Goal: Task Accomplishment & Management: Complete application form

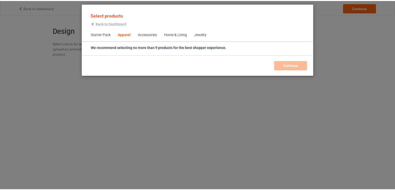
scroll to position [193, 0]
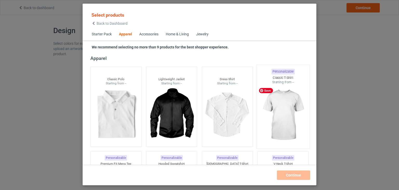
click at [281, 114] on img at bounding box center [283, 114] width 49 height 61
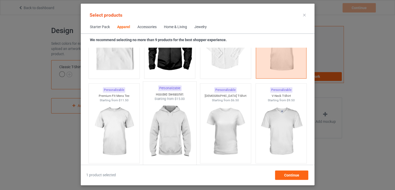
scroll to position [297, 0]
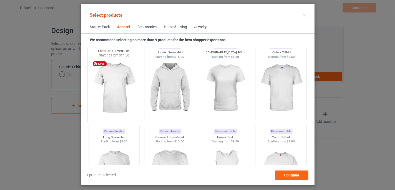
click at [127, 86] on img at bounding box center [114, 88] width 49 height 61
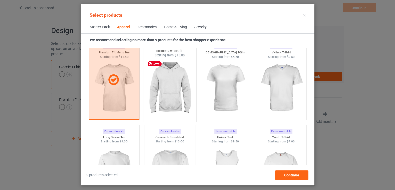
click at [170, 88] on img at bounding box center [169, 88] width 49 height 61
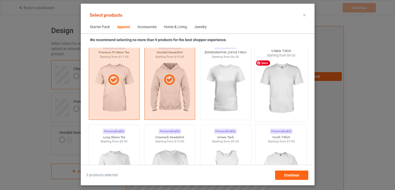
click at [255, 101] on div at bounding box center [281, 88] width 53 height 61
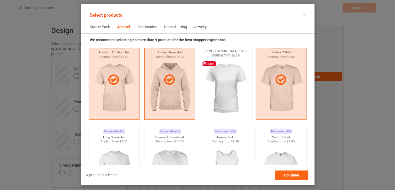
click at [230, 96] on img at bounding box center [225, 88] width 49 height 61
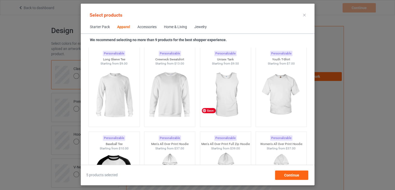
scroll to position [375, 0]
click at [162, 95] on img at bounding box center [169, 94] width 49 height 61
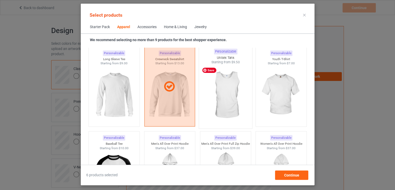
click at [230, 99] on img at bounding box center [225, 94] width 49 height 61
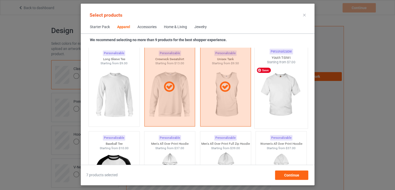
click at [274, 103] on img at bounding box center [281, 94] width 49 height 61
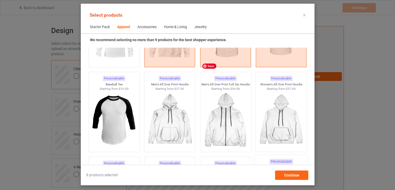
scroll to position [479, 0]
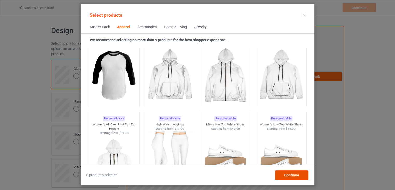
click at [291, 177] on span "Continue" at bounding box center [291, 175] width 15 height 4
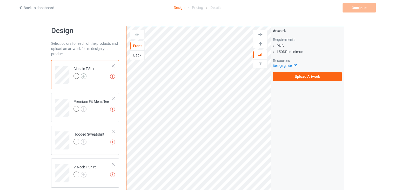
click at [85, 73] on img at bounding box center [84, 76] width 6 height 6
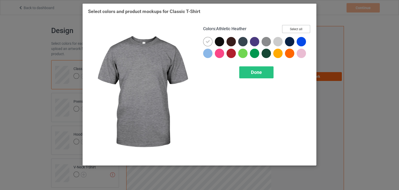
click at [295, 26] on button "Select all" at bounding box center [296, 29] width 28 height 8
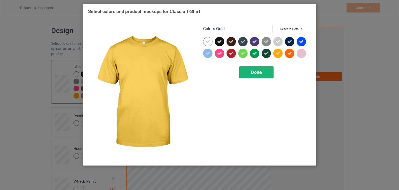
click at [250, 71] on div "Done" at bounding box center [256, 72] width 34 height 12
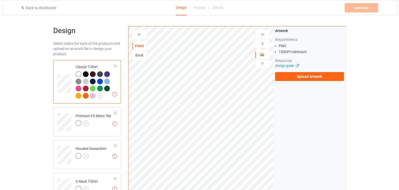
scroll to position [130, 0]
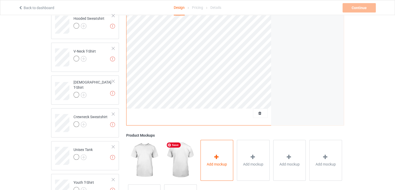
click at [213, 157] on icon at bounding box center [216, 156] width 6 height 5
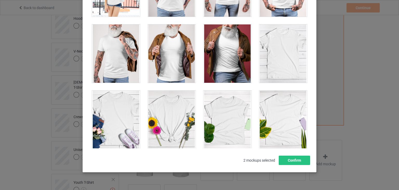
scroll to position [7422, 0]
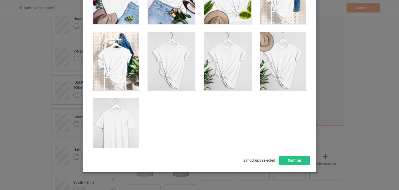
click at [123, 98] on div at bounding box center [116, 127] width 48 height 58
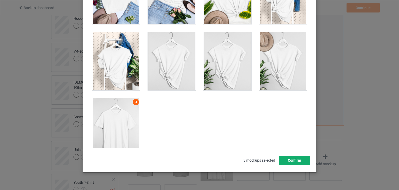
click at [290, 162] on button "Confirm" at bounding box center [294, 159] width 31 height 9
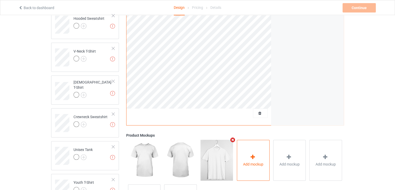
click at [244, 162] on span "Add mockup" at bounding box center [253, 163] width 20 height 5
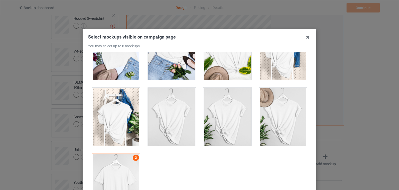
click at [126, 109] on div at bounding box center [116, 117] width 48 height 58
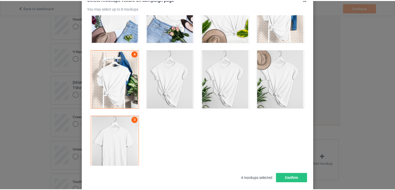
scroll to position [67, 0]
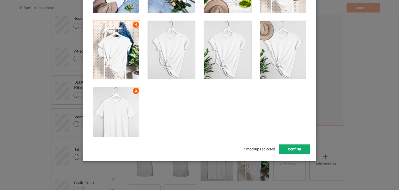
click at [289, 153] on button "Confirm" at bounding box center [294, 148] width 31 height 9
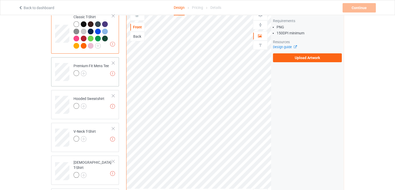
scroll to position [52, 0]
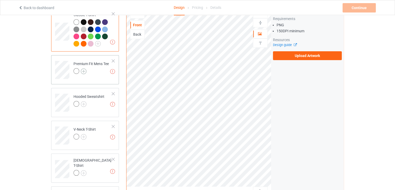
click at [84, 73] on img at bounding box center [84, 71] width 6 height 6
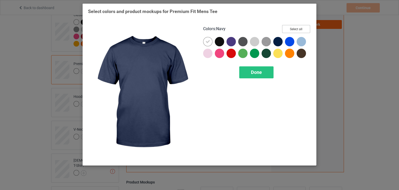
click at [299, 28] on button "Select all" at bounding box center [296, 29] width 28 height 8
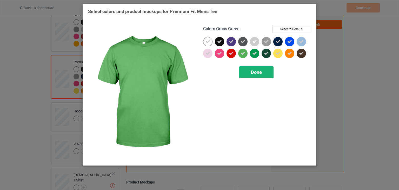
click at [246, 71] on div "Done" at bounding box center [256, 72] width 34 height 12
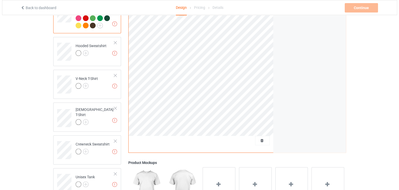
scroll to position [182, 0]
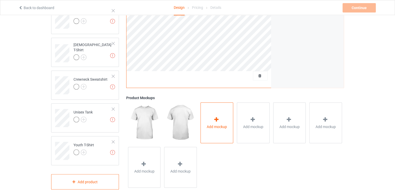
click at [224, 110] on div "Add mockup" at bounding box center [216, 122] width 33 height 41
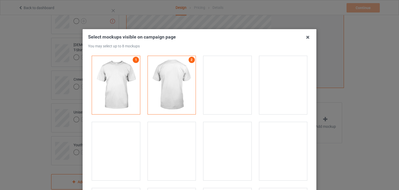
click at [290, 81] on div at bounding box center [283, 85] width 48 height 58
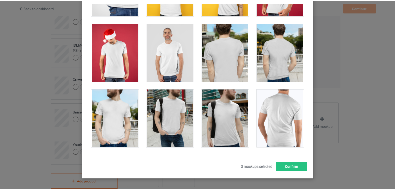
scroll to position [67, 0]
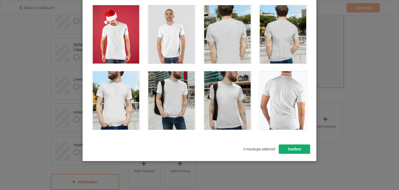
click at [296, 148] on button "Confirm" at bounding box center [294, 148] width 31 height 9
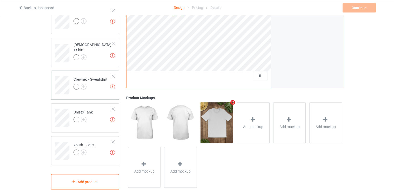
scroll to position [78, 0]
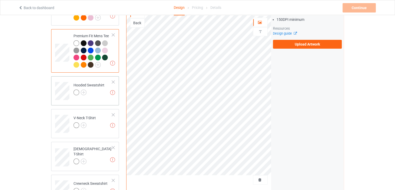
click at [93, 87] on div "Hooded Sweatshirt" at bounding box center [88, 88] width 31 height 12
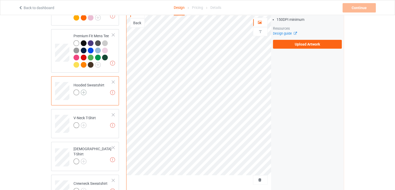
click at [83, 91] on img at bounding box center [84, 92] width 6 height 6
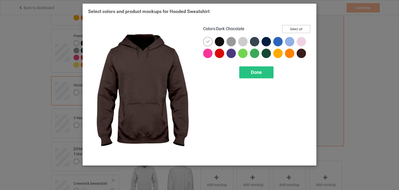
click at [305, 27] on button "Select all" at bounding box center [296, 29] width 28 height 8
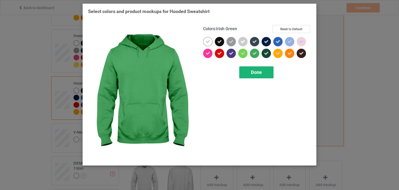
click at [246, 76] on div "Done" at bounding box center [256, 72] width 34 height 12
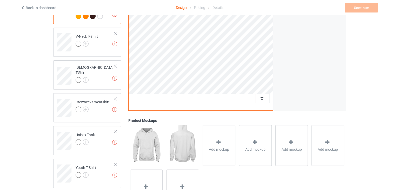
scroll to position [206, 0]
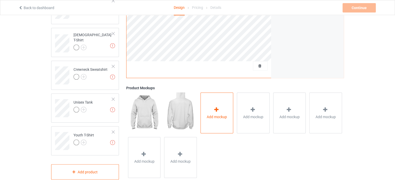
click at [220, 104] on div "Add mockup" at bounding box center [216, 112] width 33 height 41
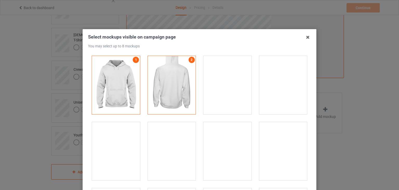
drag, startPoint x: 381, startPoint y: 55, endPoint x: 384, endPoint y: 53, distance: 4.3
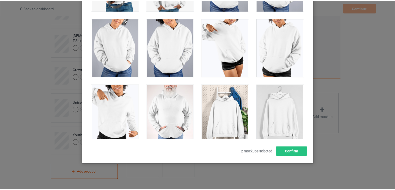
scroll to position [67, 0]
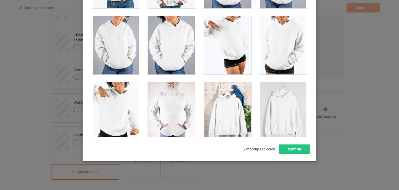
click at [273, 106] on div at bounding box center [283, 111] width 48 height 58
click at [282, 149] on button "Confirm" at bounding box center [294, 148] width 31 height 9
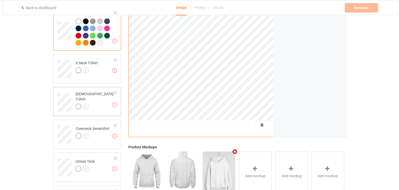
scroll to position [180, 0]
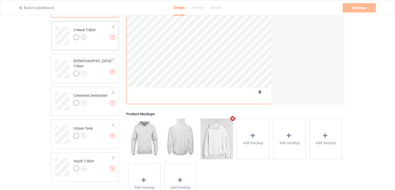
click at [83, 35] on img at bounding box center [84, 37] width 6 height 6
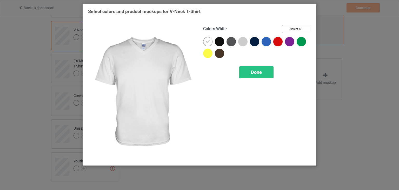
click at [296, 28] on button "Select all" at bounding box center [296, 29] width 28 height 8
click at [209, 43] on icon at bounding box center [207, 41] width 5 height 5
click at [209, 43] on div at bounding box center [207, 41] width 9 height 9
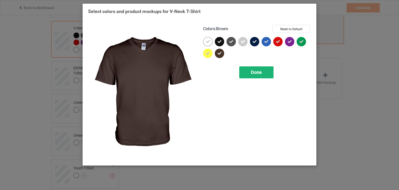
click at [249, 70] on div "Done" at bounding box center [256, 72] width 34 height 12
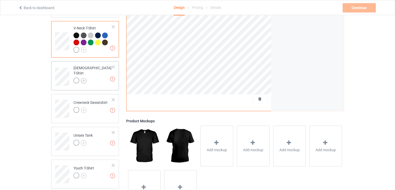
click at [83, 78] on img at bounding box center [84, 81] width 6 height 6
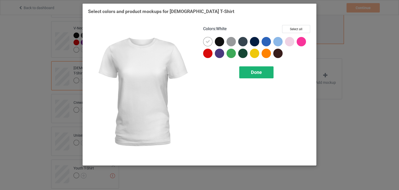
click at [262, 70] on div "Done" at bounding box center [256, 72] width 34 height 12
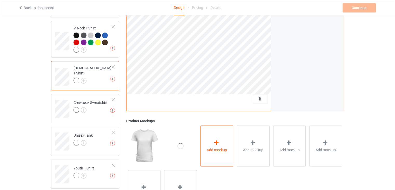
click at [219, 152] on div "Add mockup" at bounding box center [216, 145] width 33 height 41
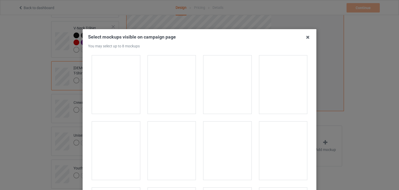
scroll to position [631, 0]
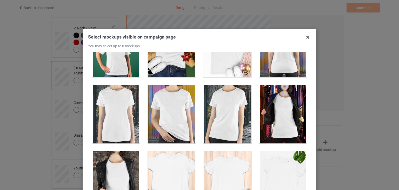
drag, startPoint x: 238, startPoint y: 116, endPoint x: 232, endPoint y: 137, distance: 22.0
click at [232, 137] on div at bounding box center [227, 114] width 48 height 58
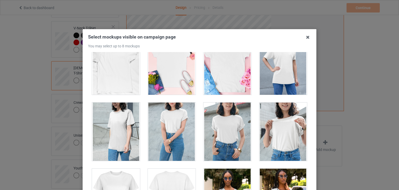
scroll to position [849, 0]
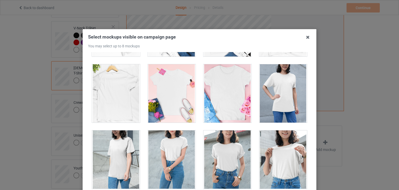
click at [231, 100] on div at bounding box center [227, 93] width 48 height 58
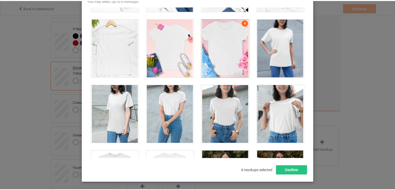
scroll to position [67, 0]
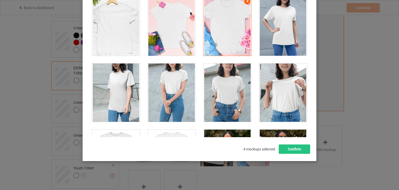
click at [285, 139] on div "Select mockups visible on campaign page You may select up to 8 mockups 1 2 3 4 …" at bounding box center [199, 60] width 223 height 186
click at [287, 147] on button "Confirm" at bounding box center [294, 148] width 31 height 9
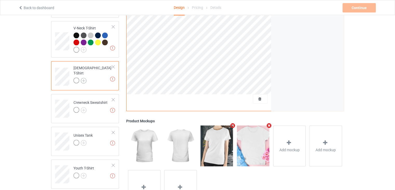
click at [83, 78] on img at bounding box center [84, 81] width 6 height 6
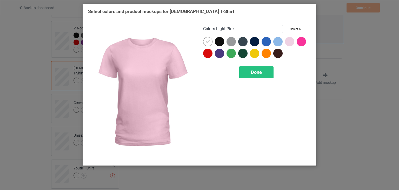
click at [293, 24] on div "Colors : Light Pink Select all Done" at bounding box center [256, 92] width 115 height 142
click at [294, 29] on button "Select all" at bounding box center [296, 29] width 28 height 8
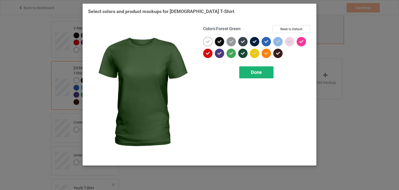
click at [258, 72] on span "Done" at bounding box center [256, 71] width 11 height 5
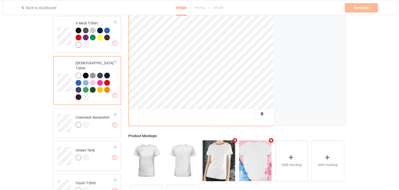
scroll to position [227, 0]
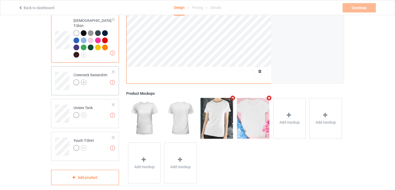
click at [83, 79] on img at bounding box center [84, 82] width 6 height 6
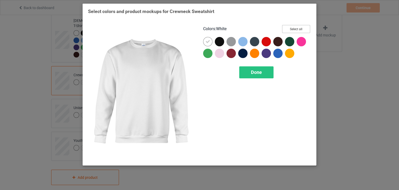
click at [301, 29] on button "Select all" at bounding box center [296, 29] width 28 height 8
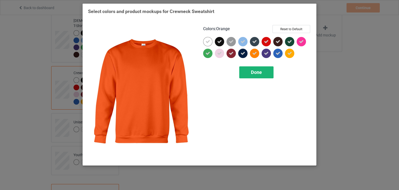
click at [252, 66] on div "Done" at bounding box center [256, 72] width 34 height 12
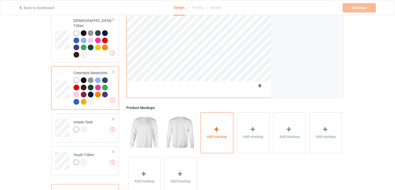
click at [220, 141] on div "Add mockup" at bounding box center [216, 132] width 33 height 41
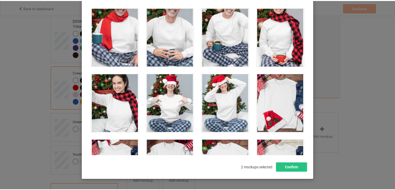
scroll to position [2126, 0]
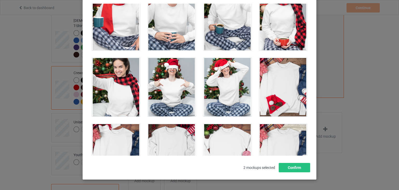
click at [378, 59] on div "Select mockups visible on campaign page You may select up to 8 mockups 1 2 2 mo…" at bounding box center [199, 95] width 399 height 190
click at [282, 169] on button "Confirm" at bounding box center [294, 167] width 31 height 9
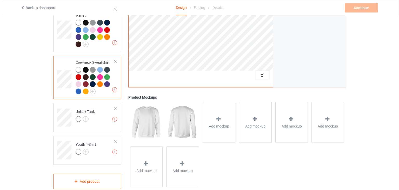
scroll to position [242, 0]
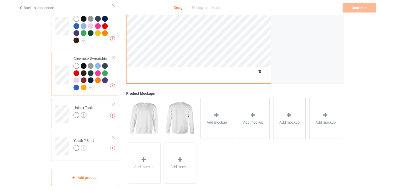
click at [83, 112] on img at bounding box center [84, 115] width 6 height 6
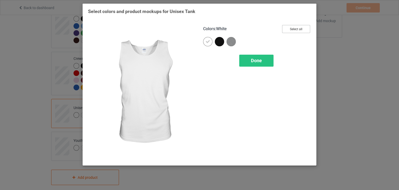
click at [298, 28] on button "Select all" at bounding box center [296, 29] width 28 height 8
click at [261, 58] on span "Done" at bounding box center [256, 60] width 11 height 5
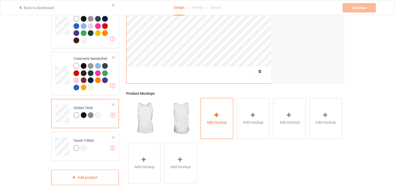
click at [208, 119] on span "Add mockup" at bounding box center [217, 121] width 20 height 5
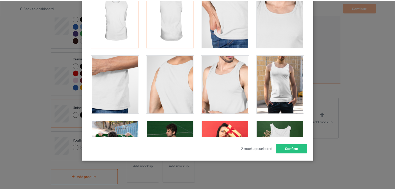
scroll to position [106, 0]
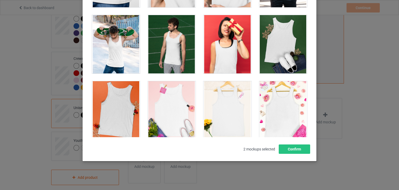
drag, startPoint x: 306, startPoint y: 6, endPoint x: 286, endPoint y: 107, distance: 103.1
click at [286, 107] on div at bounding box center [283, 110] width 48 height 58
click at [283, 46] on div at bounding box center [283, 44] width 48 height 58
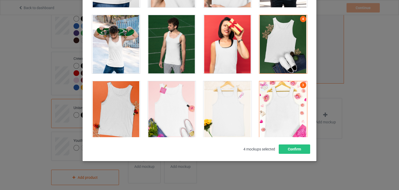
click at [293, 154] on div "Select mockups visible on campaign page You may select up to 8 mockups 1 2 4 3 …" at bounding box center [200, 61] width 234 height 198
click at [295, 149] on button "Confirm" at bounding box center [294, 148] width 31 height 9
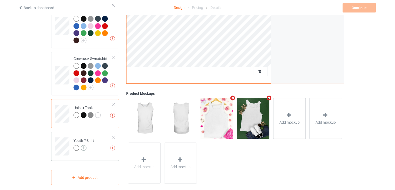
click at [82, 145] on img at bounding box center [84, 148] width 6 height 6
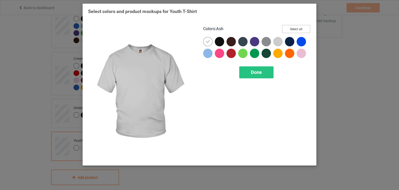
click at [294, 27] on button "Select all" at bounding box center [296, 29] width 28 height 8
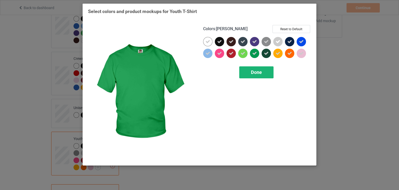
click at [258, 72] on span "Done" at bounding box center [256, 71] width 11 height 5
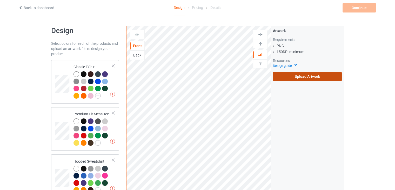
click at [286, 77] on label "Upload Artwork" at bounding box center [307, 76] width 69 height 9
click at [0, 0] on input "Upload Artwork" at bounding box center [0, 0] width 0 height 0
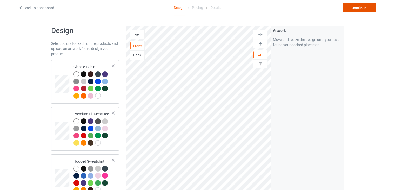
click at [361, 8] on div "Continue" at bounding box center [359, 7] width 33 height 9
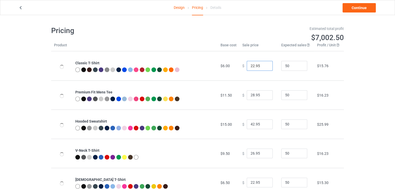
click at [264, 68] on input "22.95" at bounding box center [260, 66] width 26 height 10
click at [263, 68] on input "21.95" at bounding box center [260, 66] width 26 height 10
click at [263, 68] on input "20.95" at bounding box center [260, 66] width 26 height 10
type input "19.95"
click at [263, 68] on input "19.95" at bounding box center [260, 66] width 26 height 10
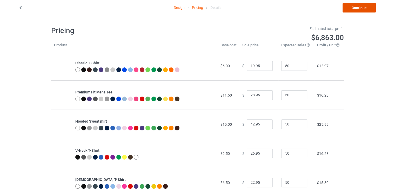
click at [358, 8] on link "Continue" at bounding box center [359, 7] width 33 height 9
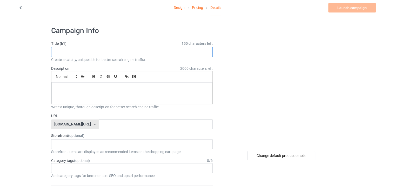
click at [161, 56] on input "text" at bounding box center [132, 52] width 162 height 10
paste input "I’m Not Short, I’m Kindergarten Teacher Size"
type input "I’m Not Short, I’m Kindergarten Teacher Size"
click at [109, 84] on div at bounding box center [131, 93] width 161 height 22
click at [99, 123] on input "text" at bounding box center [156, 124] width 114 height 10
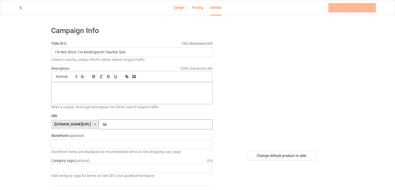
type input "a"
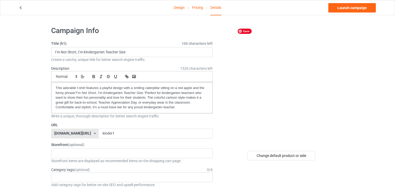
click at [282, 84] on img at bounding box center [282, 84] width 0 height 0
click at [112, 132] on input "kinder1" at bounding box center [156, 133] width 114 height 10
type input "kinder"
click at [340, 9] on link "Launch campaign" at bounding box center [352, 7] width 48 height 9
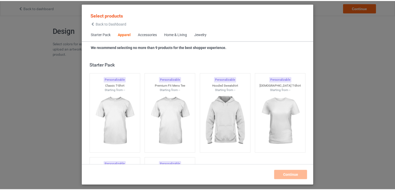
scroll to position [193, 0]
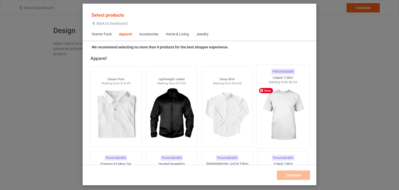
click at [278, 118] on img at bounding box center [283, 114] width 49 height 61
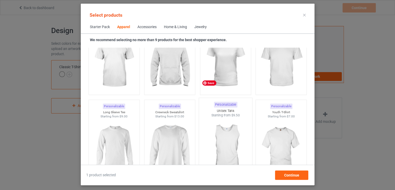
scroll to position [323, 0]
click at [117, 60] on img at bounding box center [114, 62] width 49 height 61
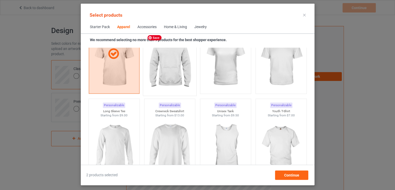
click at [188, 61] on img at bounding box center [169, 62] width 49 height 61
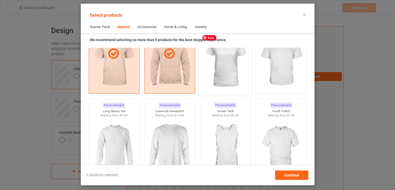
click at [223, 59] on img at bounding box center [225, 62] width 49 height 61
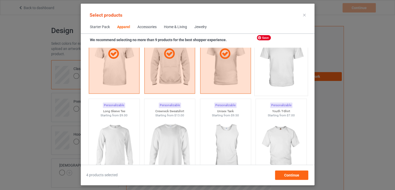
click at [291, 52] on img at bounding box center [281, 62] width 49 height 61
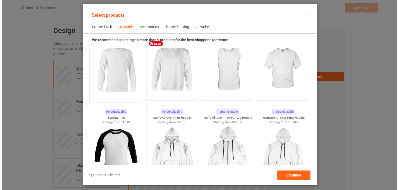
scroll to position [401, 0]
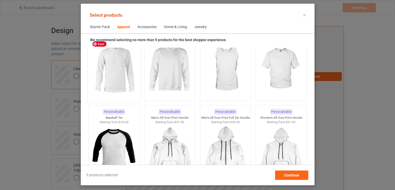
click at [122, 72] on img at bounding box center [114, 68] width 49 height 61
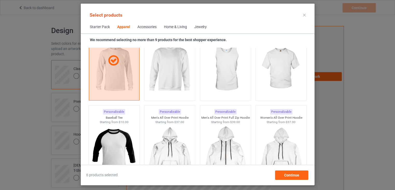
click at [303, 12] on div at bounding box center [304, 15] width 9 height 8
click at [304, 13] on div at bounding box center [304, 15] width 9 height 8
click at [304, 15] on icon at bounding box center [304, 15] width 3 height 3
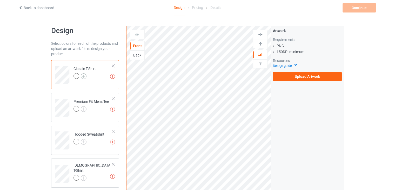
click at [83, 75] on img at bounding box center [84, 76] width 6 height 6
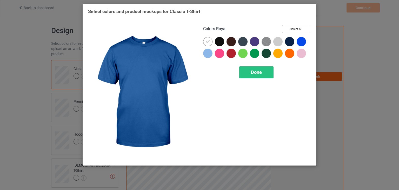
click at [302, 30] on button "Select all" at bounding box center [296, 29] width 28 height 8
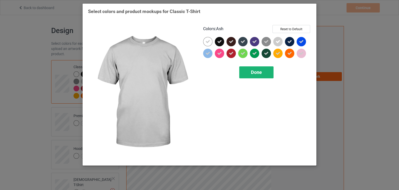
click at [262, 76] on div "Done" at bounding box center [256, 72] width 34 height 12
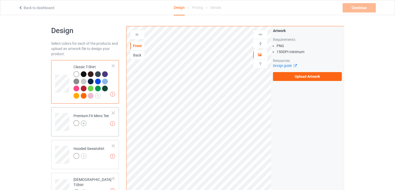
click at [82, 123] on img at bounding box center [84, 123] width 6 height 6
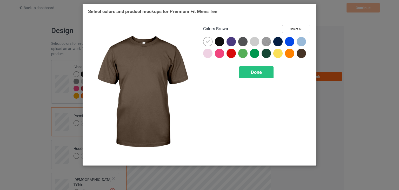
click at [294, 30] on button "Select all" at bounding box center [296, 29] width 28 height 8
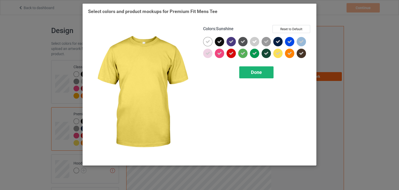
click at [263, 74] on div "Done" at bounding box center [256, 72] width 34 height 12
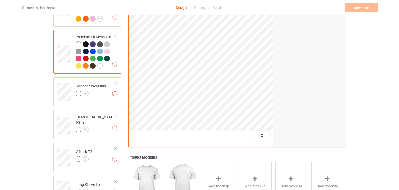
scroll to position [130, 0]
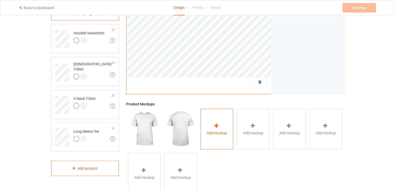
click at [214, 131] on span "Add mockup" at bounding box center [217, 132] width 20 height 5
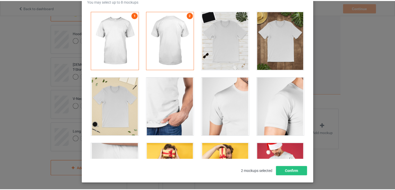
scroll to position [48, 0]
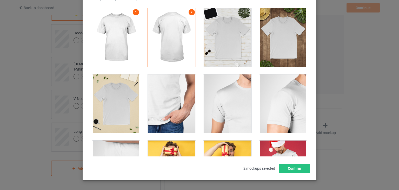
click at [286, 32] on div at bounding box center [283, 37] width 48 height 58
click at [285, 169] on button "Confirm" at bounding box center [294, 167] width 31 height 9
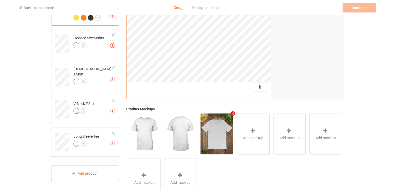
scroll to position [0, 0]
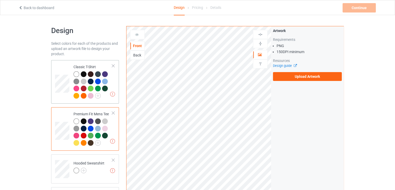
click at [92, 84] on div at bounding box center [91, 81] width 7 height 7
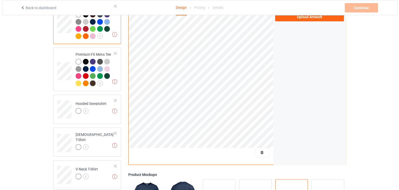
scroll to position [130, 0]
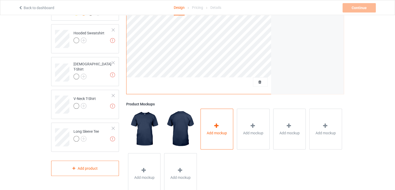
click at [212, 135] on span "Add mockup" at bounding box center [217, 132] width 20 height 5
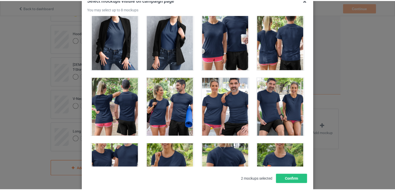
scroll to position [7422, 0]
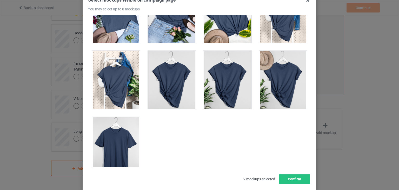
click at [118, 142] on div at bounding box center [116, 146] width 48 height 58
click at [126, 136] on div at bounding box center [116, 146] width 48 height 58
click at [114, 127] on div at bounding box center [116, 146] width 48 height 58
click at [116, 74] on div at bounding box center [116, 80] width 48 height 58
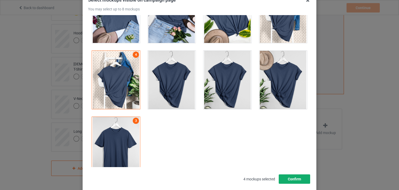
click at [297, 180] on button "Confirm" at bounding box center [294, 178] width 31 height 9
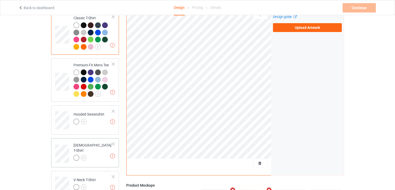
scroll to position [78, 0]
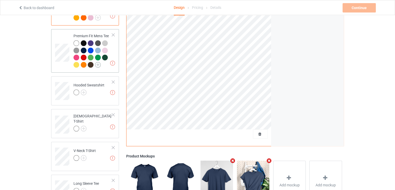
click at [98, 65] on img at bounding box center [98, 65] width 6 height 6
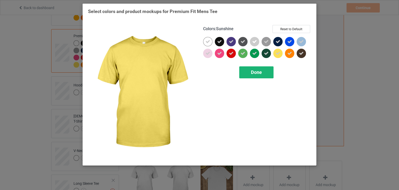
click at [259, 74] on span "Done" at bounding box center [256, 71] width 11 height 5
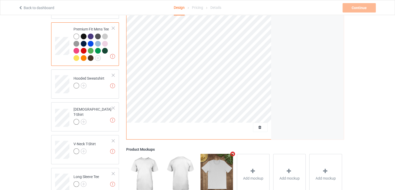
scroll to position [43, 0]
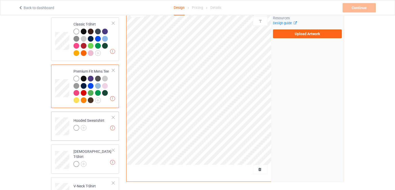
click at [98, 124] on div "Hooded Sweatshirt" at bounding box center [88, 124] width 31 height 12
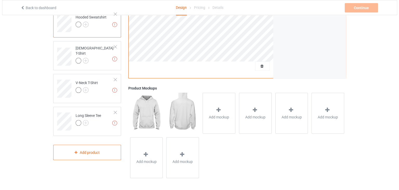
scroll to position [146, 0]
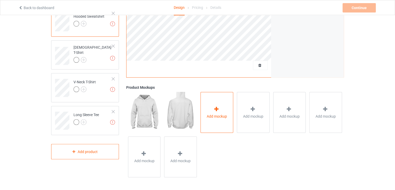
click at [212, 117] on span "Add mockup" at bounding box center [217, 115] width 20 height 5
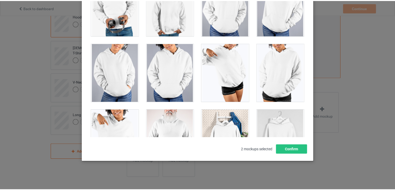
scroll to position [4459, 0]
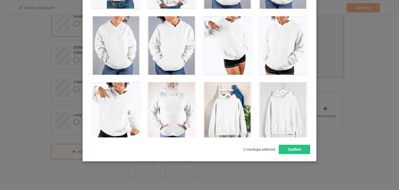
click at [229, 106] on div at bounding box center [227, 111] width 48 height 58
click at [287, 148] on button "Confirm" at bounding box center [294, 148] width 31 height 9
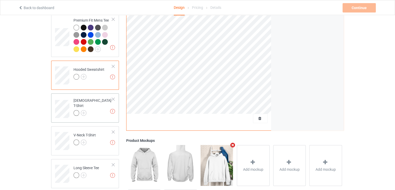
scroll to position [95, 0]
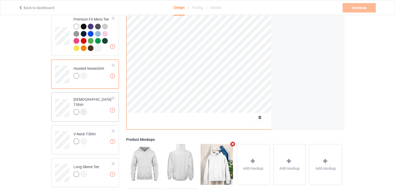
click at [85, 109] on img at bounding box center [84, 112] width 6 height 6
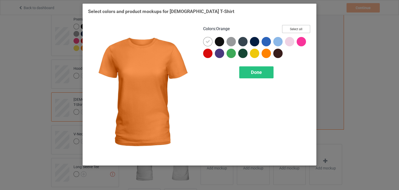
click at [303, 28] on button "Select all" at bounding box center [296, 29] width 28 height 8
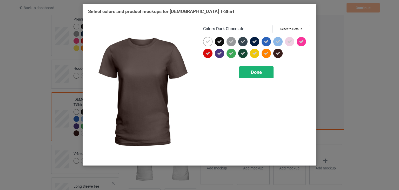
click at [252, 71] on span "Done" at bounding box center [256, 71] width 11 height 5
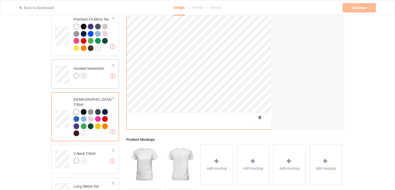
click at [82, 76] on img at bounding box center [84, 76] width 6 height 6
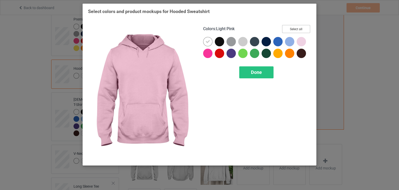
click at [295, 32] on button "Select all" at bounding box center [296, 29] width 28 height 8
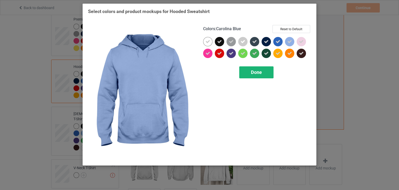
click at [258, 72] on span "Done" at bounding box center [256, 71] width 11 height 5
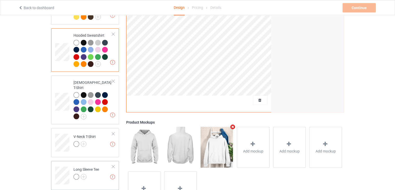
scroll to position [146, 0]
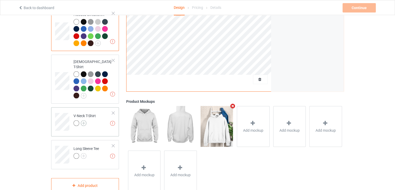
click at [84, 120] on img at bounding box center [84, 123] width 6 height 6
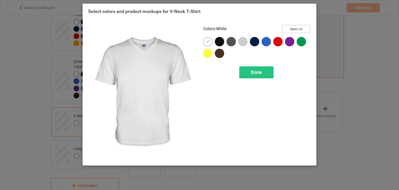
click at [299, 30] on button "Select all" at bounding box center [296, 29] width 28 height 8
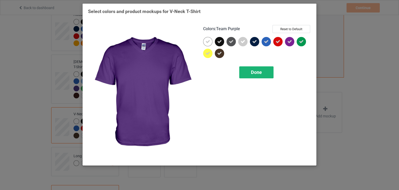
click at [268, 74] on div "Done" at bounding box center [256, 72] width 34 height 12
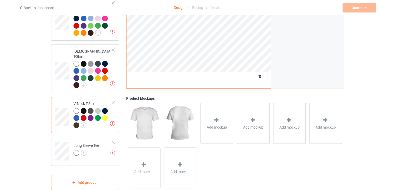
scroll to position [162, 0]
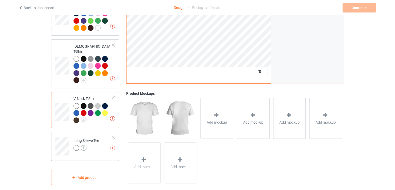
click at [82, 145] on img at bounding box center [84, 148] width 6 height 6
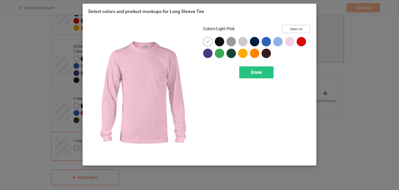
click at [290, 34] on div "Colors : Light Pink Select all" at bounding box center [257, 31] width 108 height 12
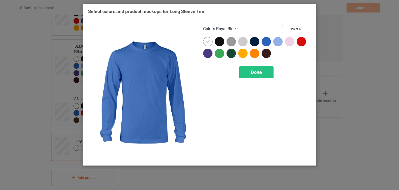
click at [299, 27] on button "Select all" at bounding box center [296, 29] width 28 height 8
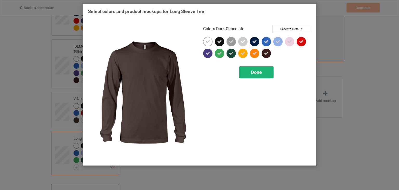
click at [262, 75] on div "Done" at bounding box center [256, 72] width 34 height 12
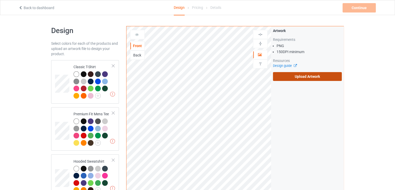
click at [294, 76] on label "Upload Artwork" at bounding box center [307, 76] width 69 height 9
click at [0, 0] on input "Upload Artwork" at bounding box center [0, 0] width 0 height 0
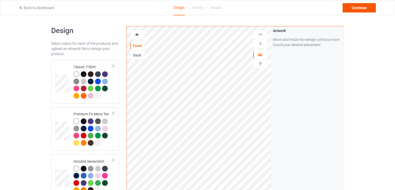
drag, startPoint x: 357, startPoint y: 3, endPoint x: 357, endPoint y: 5, distance: 2.6
click at [357, 5] on div "Back to dashboard Design Pricing Details Continue" at bounding box center [197, 7] width 365 height 15
click at [358, 14] on div "Back to dashboard Design Pricing Details Continue" at bounding box center [197, 7] width 365 height 15
click at [358, 11] on div "Continue" at bounding box center [359, 7] width 33 height 9
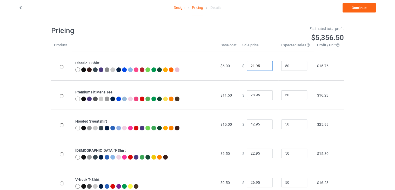
click at [264, 66] on input "21.95" at bounding box center [260, 66] width 26 height 10
click at [264, 66] on input "20.95" at bounding box center [260, 66] width 26 height 10
type input "19.95"
click at [264, 66] on input "19.95" at bounding box center [260, 66] width 26 height 10
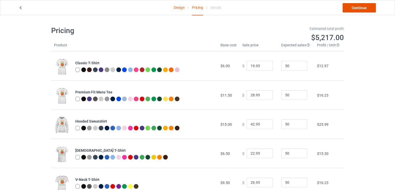
click at [351, 9] on link "Continue" at bounding box center [359, 7] width 33 height 9
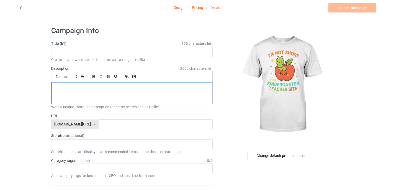
click at [85, 91] on div at bounding box center [131, 93] width 161 height 22
click at [182, 89] on h1 "I’m Not Short, I’m Kindergarten Teacher Size" at bounding box center [132, 89] width 153 height 9
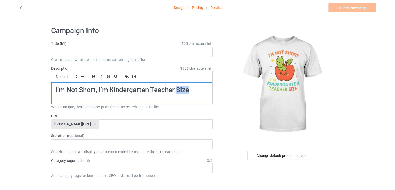
click at [182, 89] on h1 "I’m Not Short, I’m Kindergarten Teacher Size" at bounding box center [132, 89] width 153 height 9
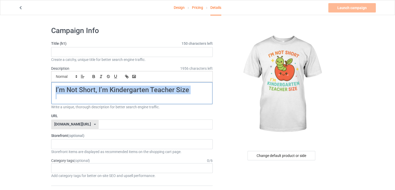
click at [182, 89] on h1 "I’m Not Short, I’m Kindergarten Teacher Size" at bounding box center [132, 89] width 153 height 9
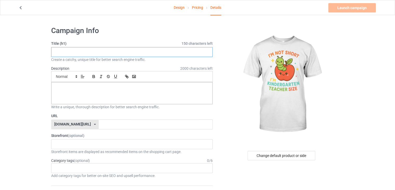
click at [131, 53] on input "text" at bounding box center [132, 52] width 162 height 10
paste input "I’m Not Short, I’m Kindergarten Teacher Size"
type input "I’m Not Short, I’m Kindergarten Teacher Size"
click at [82, 85] on h1 at bounding box center [132, 89] width 153 height 9
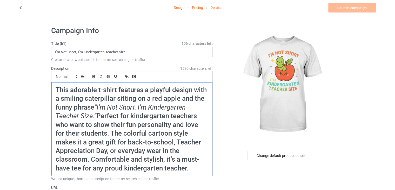
drag, startPoint x: 197, startPoint y: 170, endPoint x: 62, endPoint y: 81, distance: 162.5
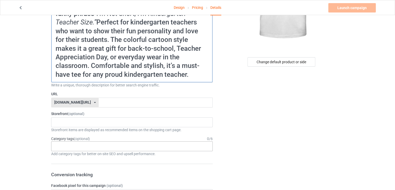
scroll to position [130, 0]
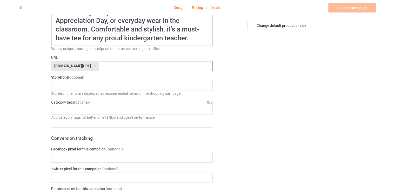
click at [102, 70] on input "text" at bounding box center [156, 66] width 114 height 10
type input "kinder1"
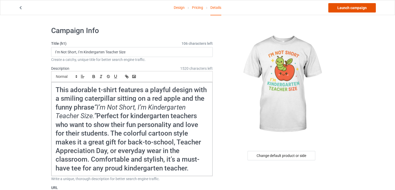
scroll to position [104, 0]
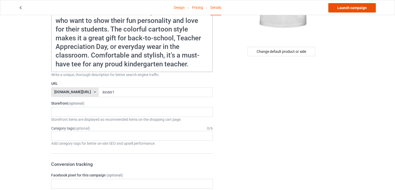
click at [347, 7] on link "Launch campaign" at bounding box center [352, 7] width 48 height 9
